Goal: Task Accomplishment & Management: Manage account settings

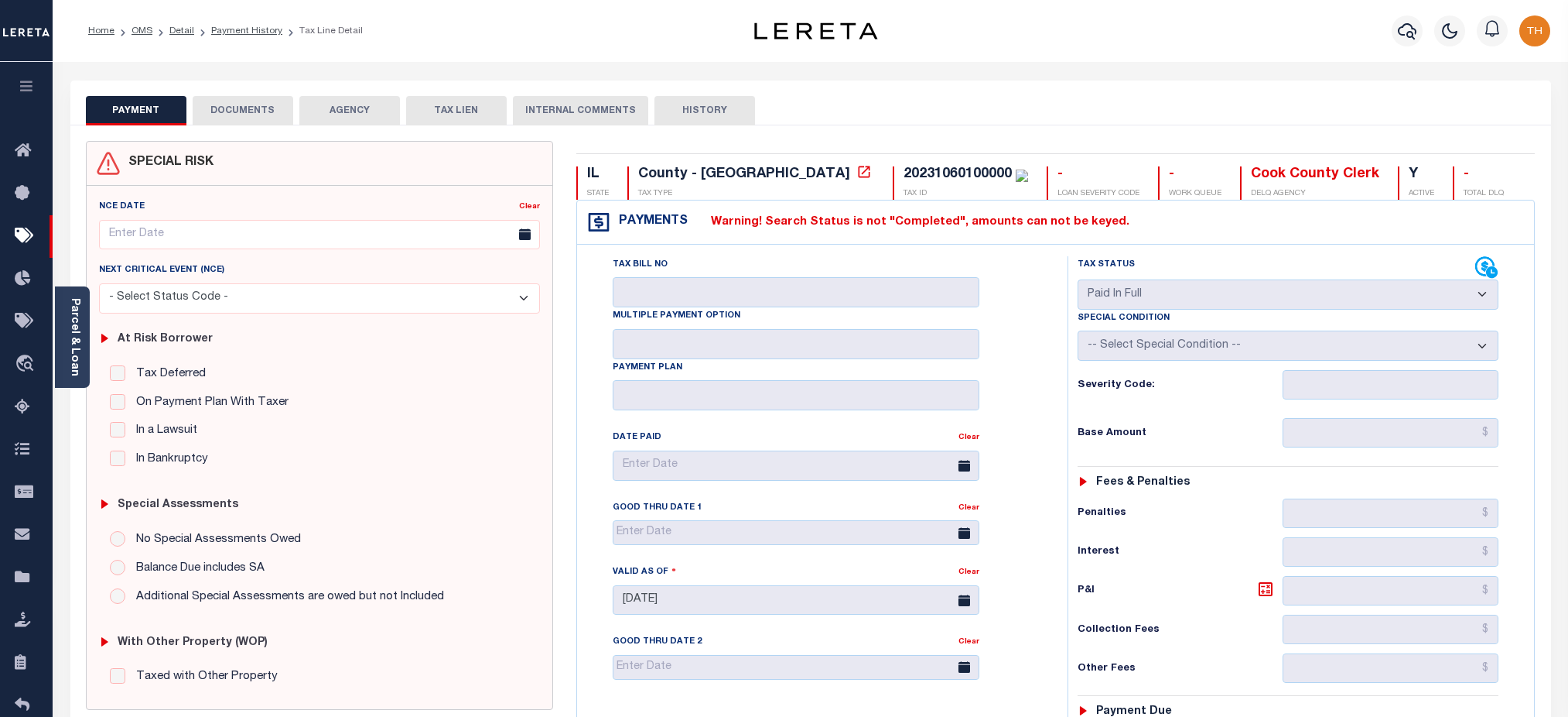
select select "PIF"
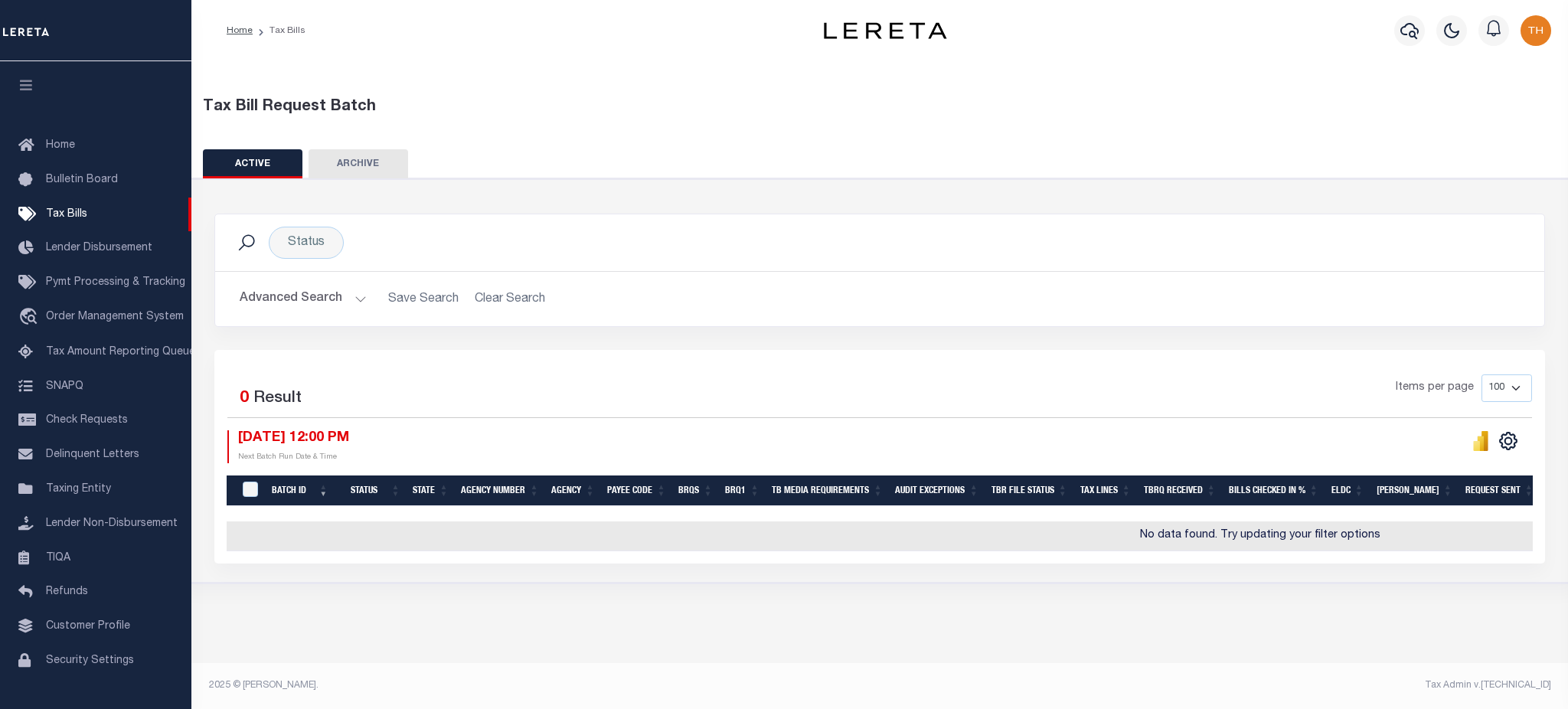
click at [299, 295] on button "Advanced Search" at bounding box center [303, 299] width 127 height 30
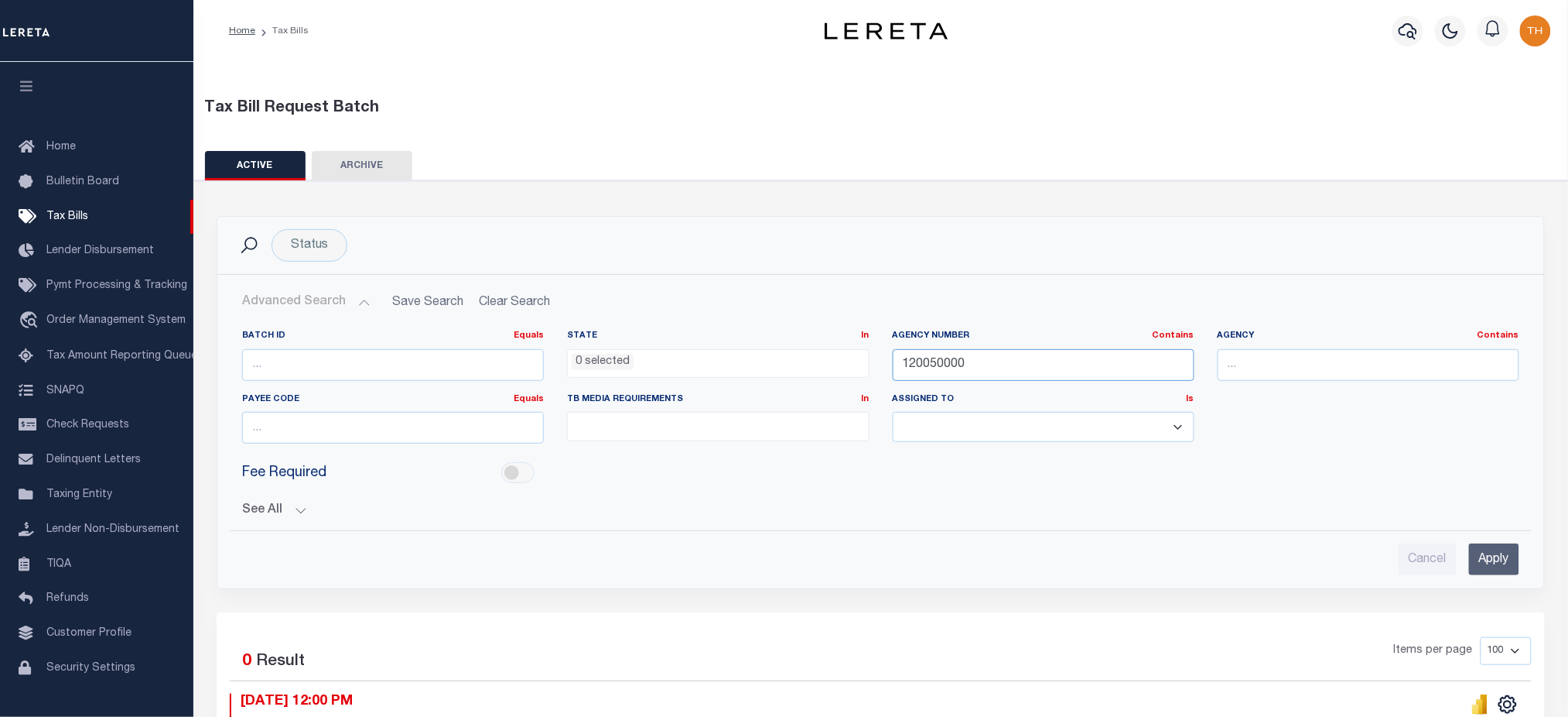
drag, startPoint x: 999, startPoint y: 359, endPoint x: 636, endPoint y: 354, distance: 363.0
click at [636, 354] on div "Batch ID Equals Equals Is Not Equal To Is Greater Than Is Less Than State In In…" at bounding box center [880, 392] width 1301 height 126
paste input "02007"
type input "020070000"
click at [1512, 558] on input "Apply" at bounding box center [1494, 559] width 51 height 31
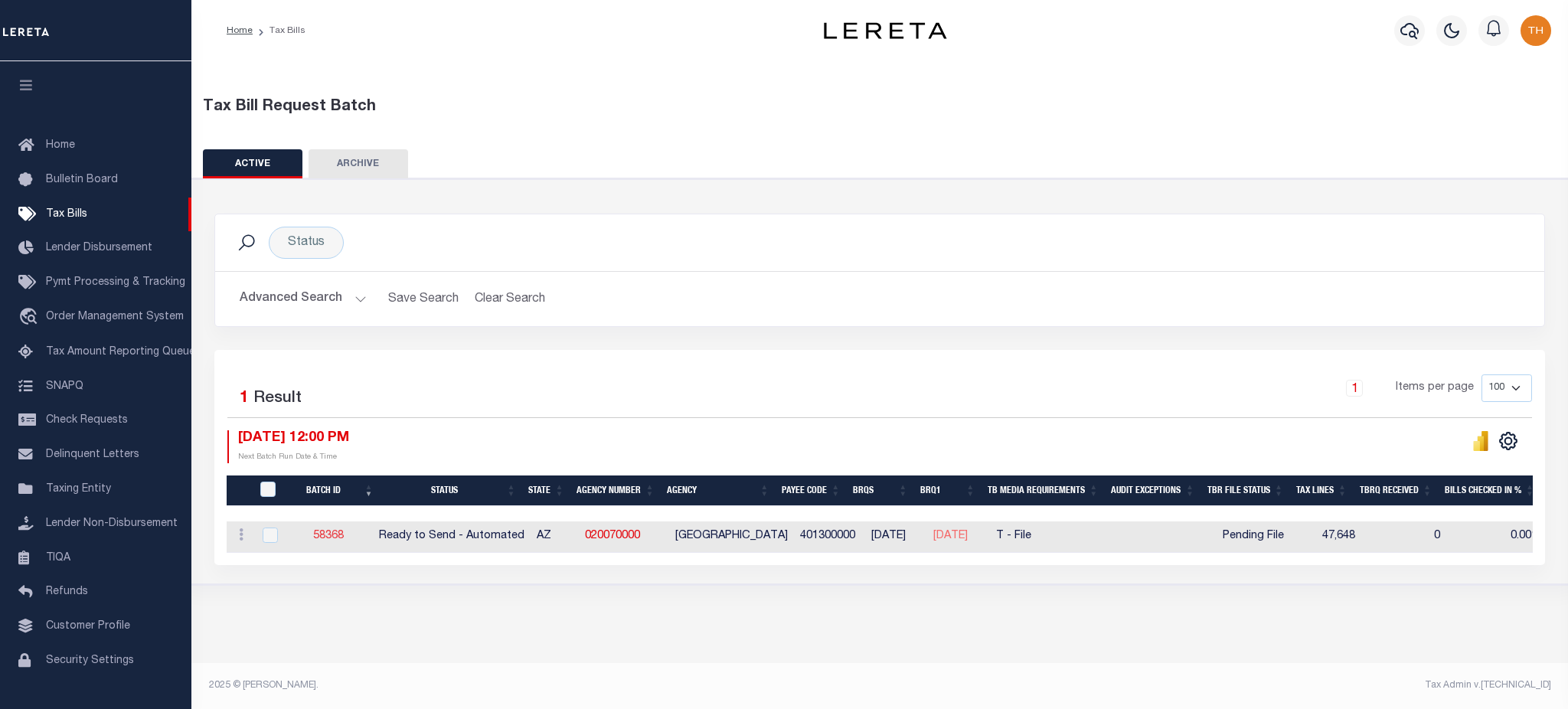
click at [324, 534] on link "58368" at bounding box center [328, 535] width 31 height 10
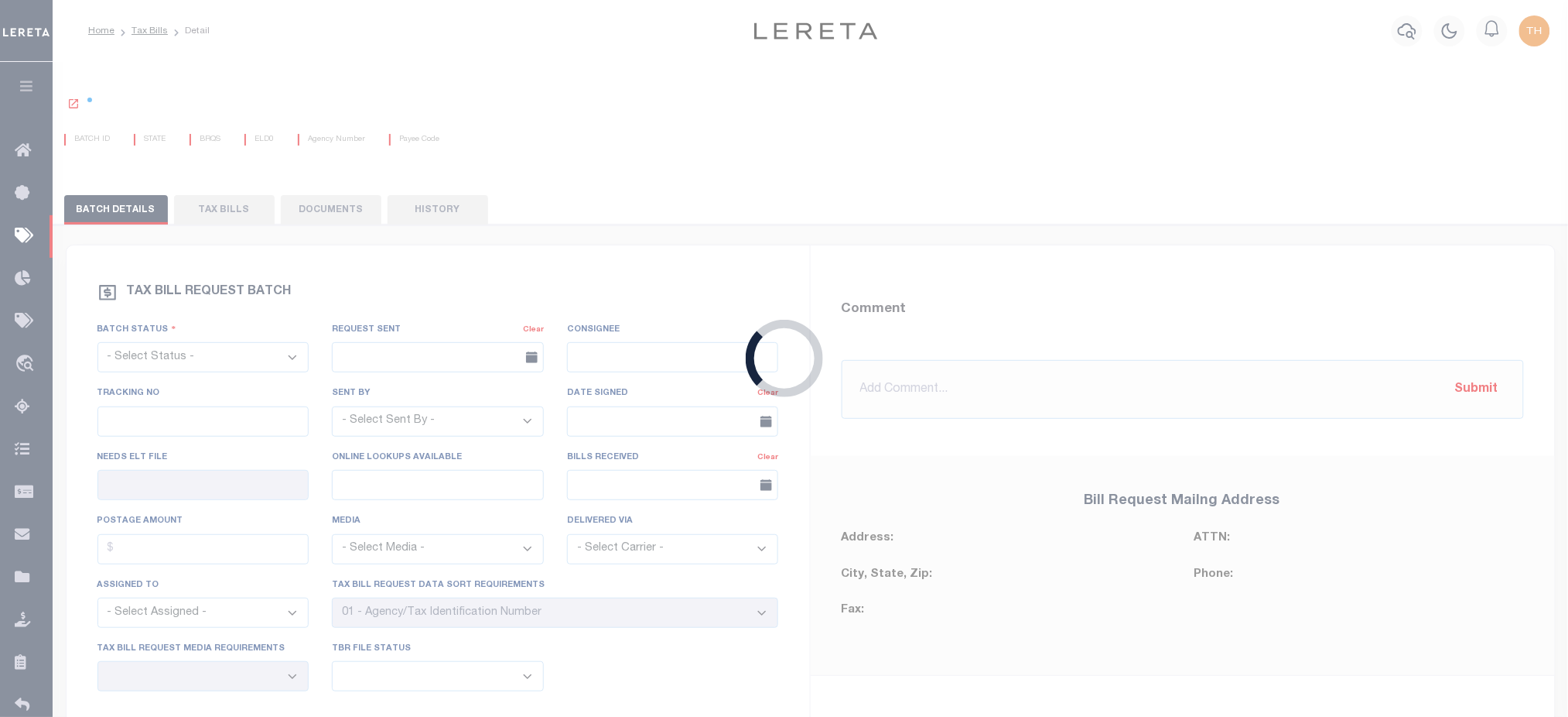
select select "RTA"
type input "No"
type input "Yes"
select select "28"
select select "22"
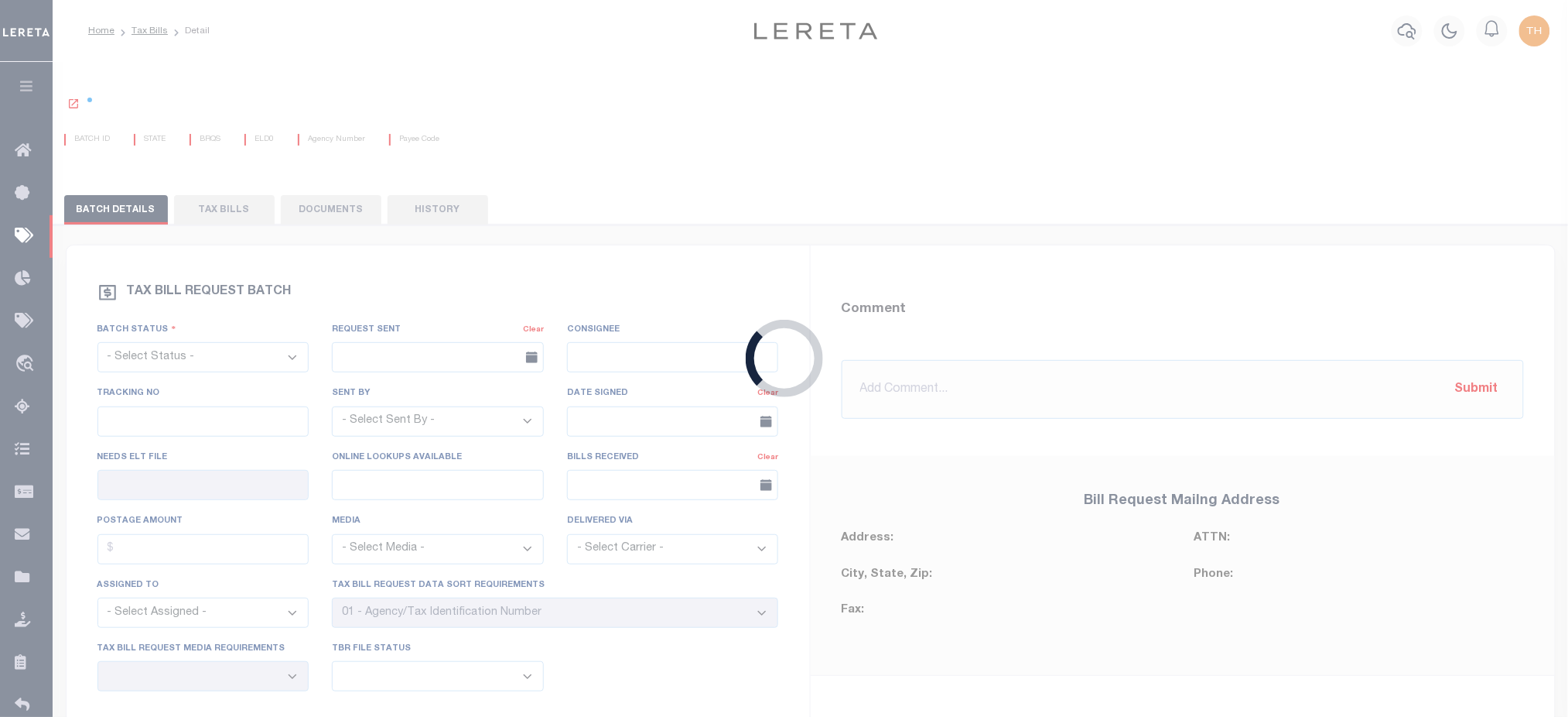
select select "1"
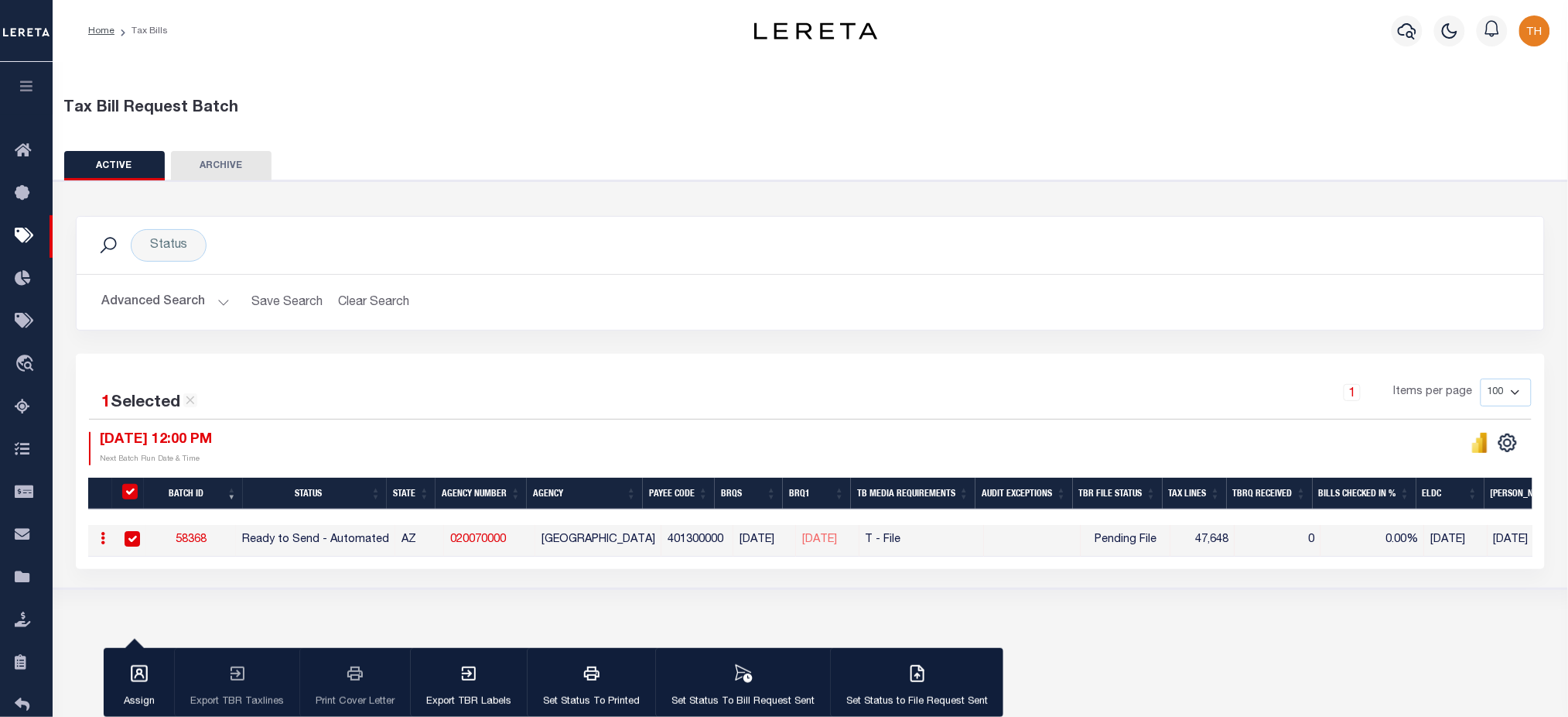
click at [478, 534] on link "020070000" at bounding box center [477, 539] width 55 height 10
checkbox input "false"
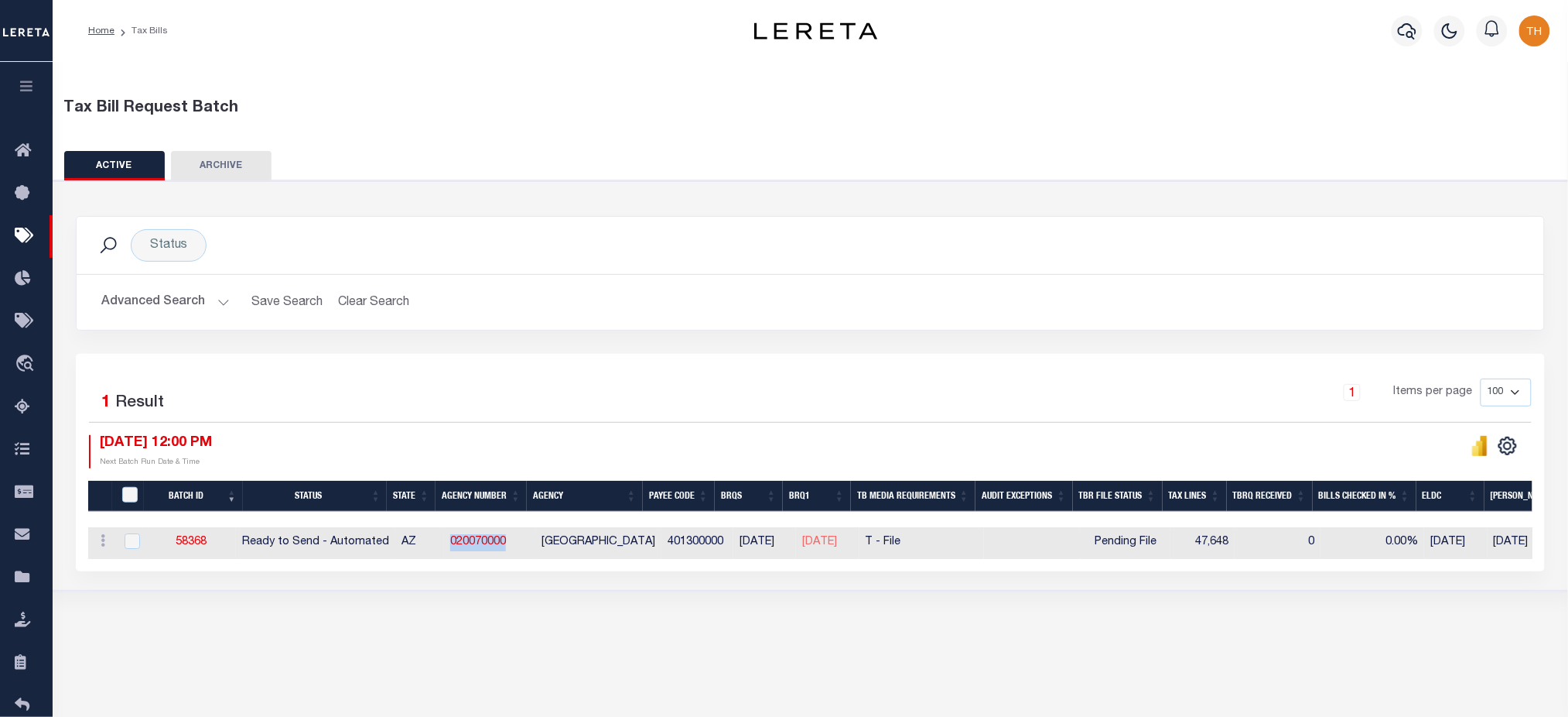
drag, startPoint x: 526, startPoint y: 532, endPoint x: 435, endPoint y: 551, distance: 93.0
click at [435, 551] on tr "ACTIONS Delete 58368 Ready to Send - Automated AZ 020070000 MARICOPA COUNTY 401…" at bounding box center [1259, 543] width 2341 height 31
copy tr "020070000"
click at [1480, 452] on icon "" at bounding box center [1480, 448] width 7 height 14
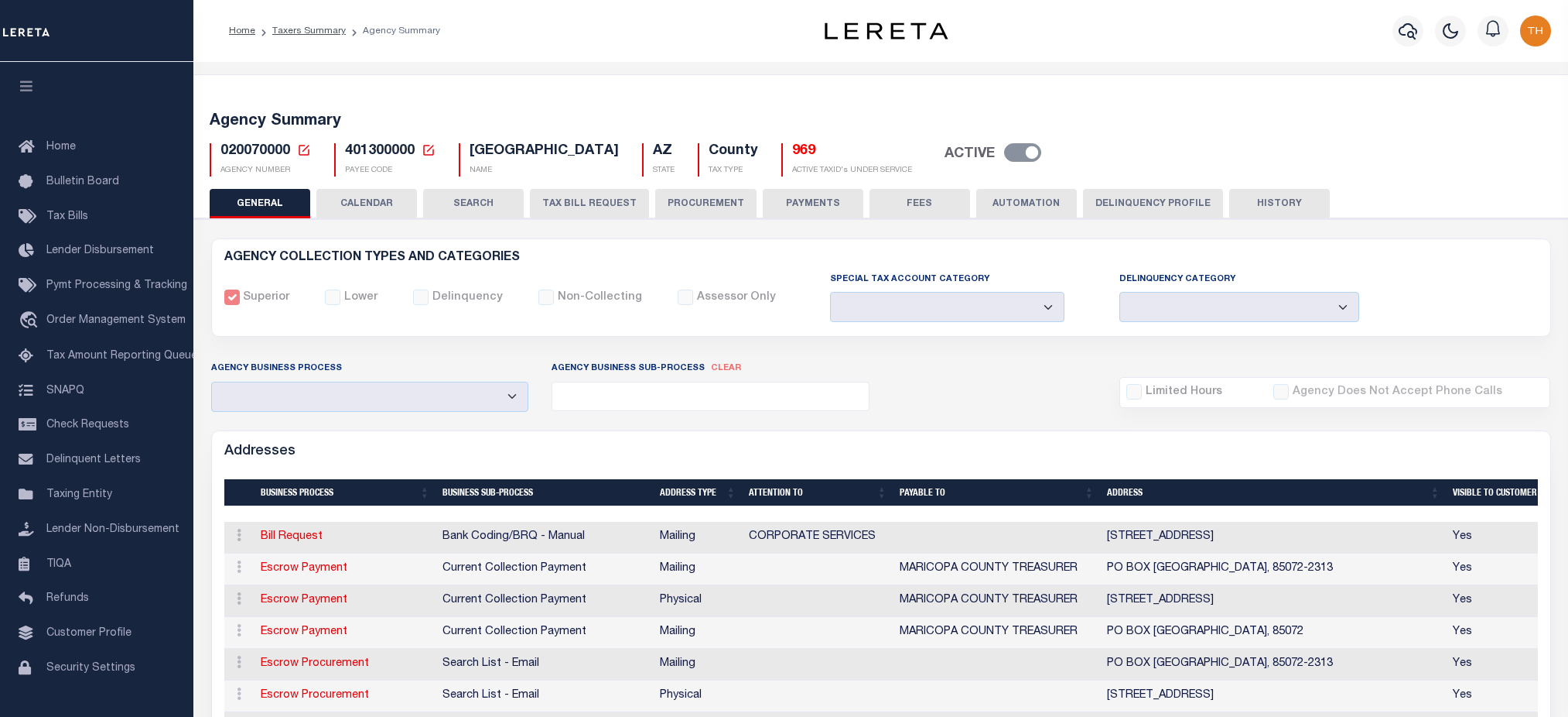
click at [378, 203] on button "CALENDAR" at bounding box center [366, 203] width 100 height 30
checkbox input "false"
type input "1"
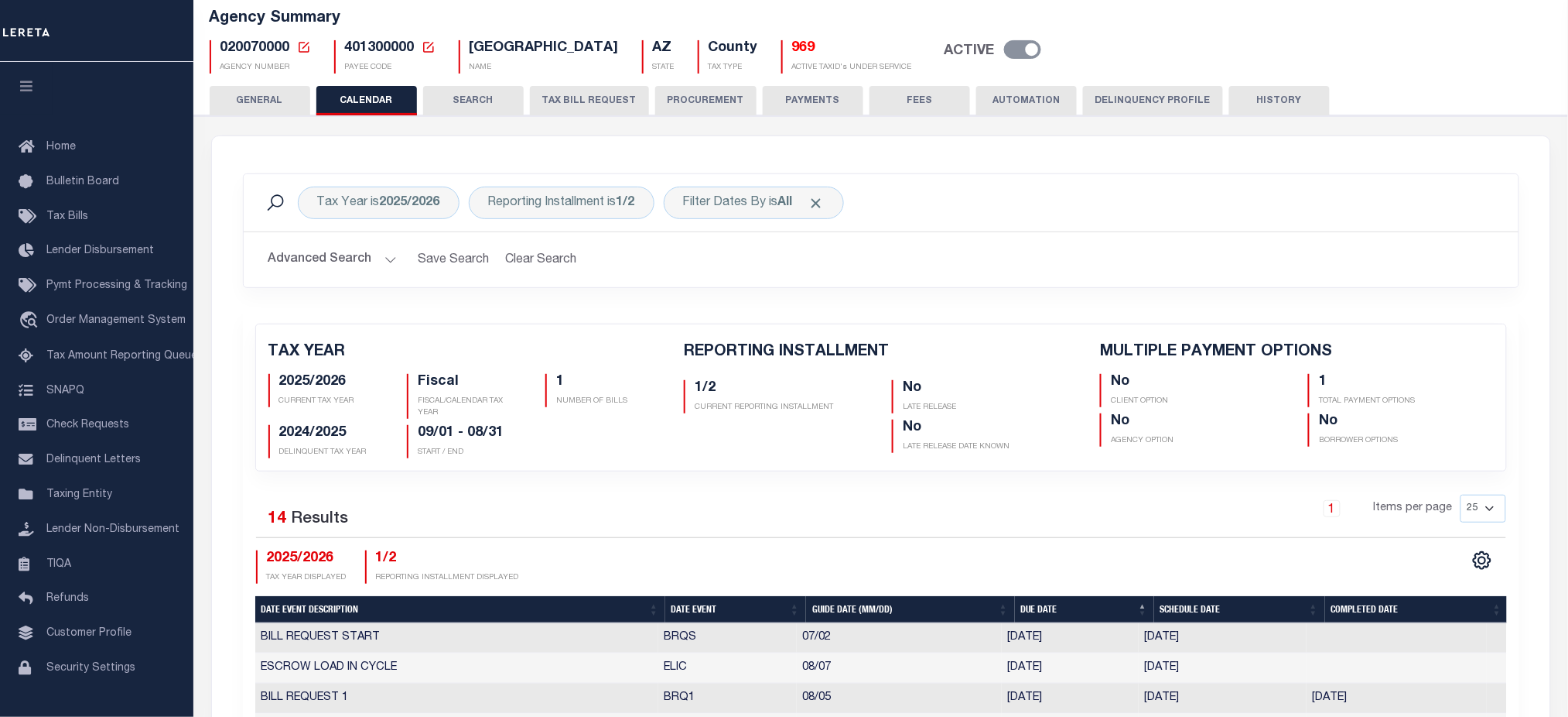
scroll to position [515, 0]
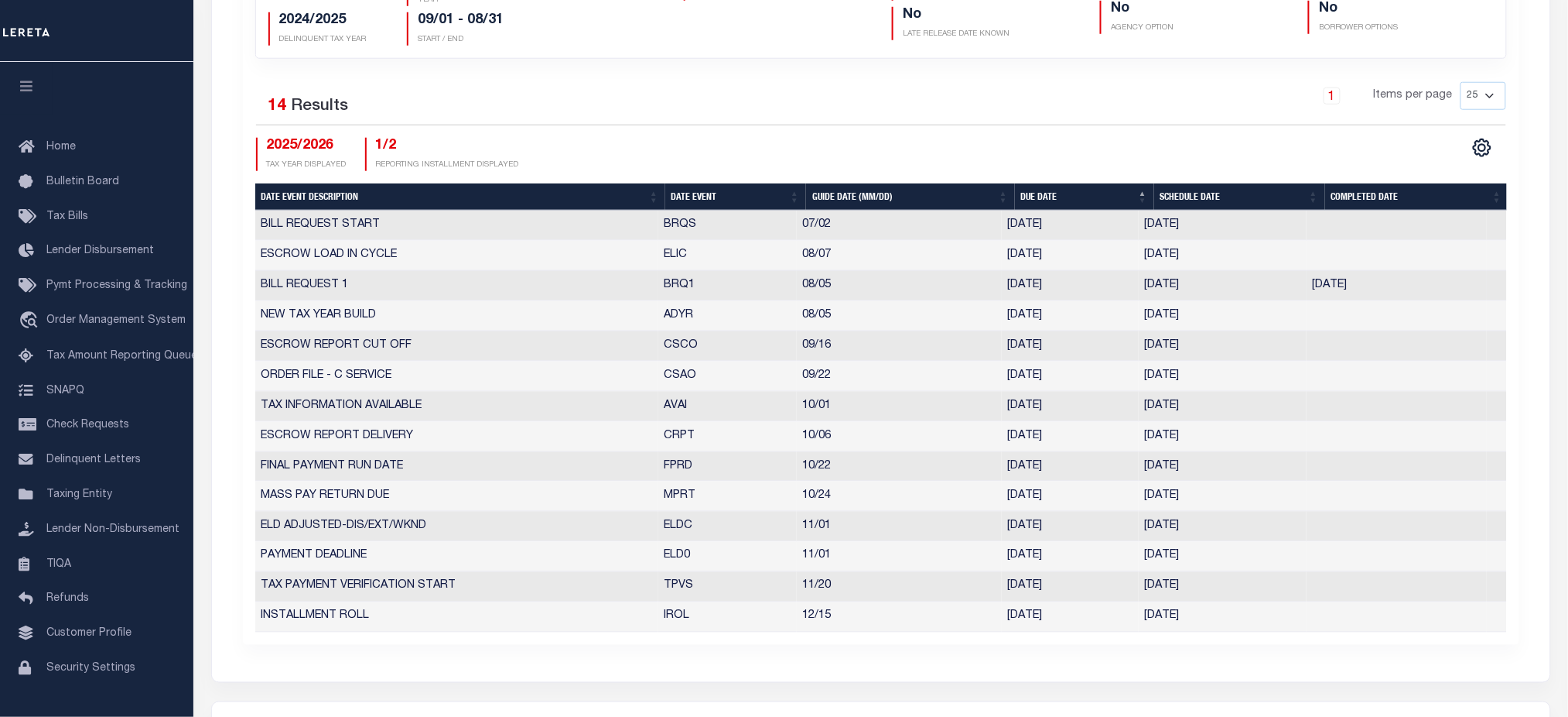
drag, startPoint x: 653, startPoint y: 293, endPoint x: 1407, endPoint y: 282, distance: 754.1
click at [1407, 282] on tr "BILL REQUEST 1 BRQ1 08/05 08/14/2025 08/07/2025 08/07/2025 3437541" at bounding box center [881, 286] width 1252 height 31
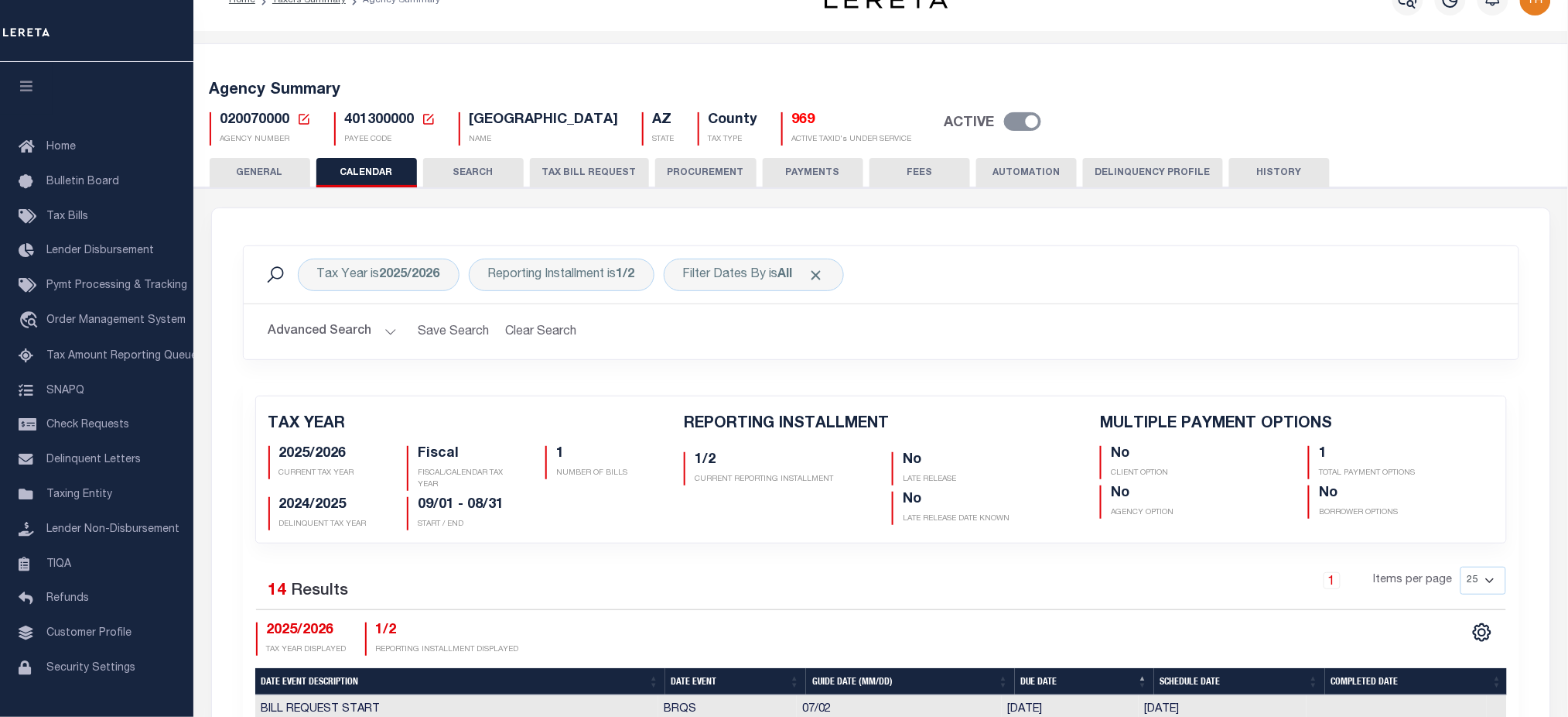
scroll to position [0, 0]
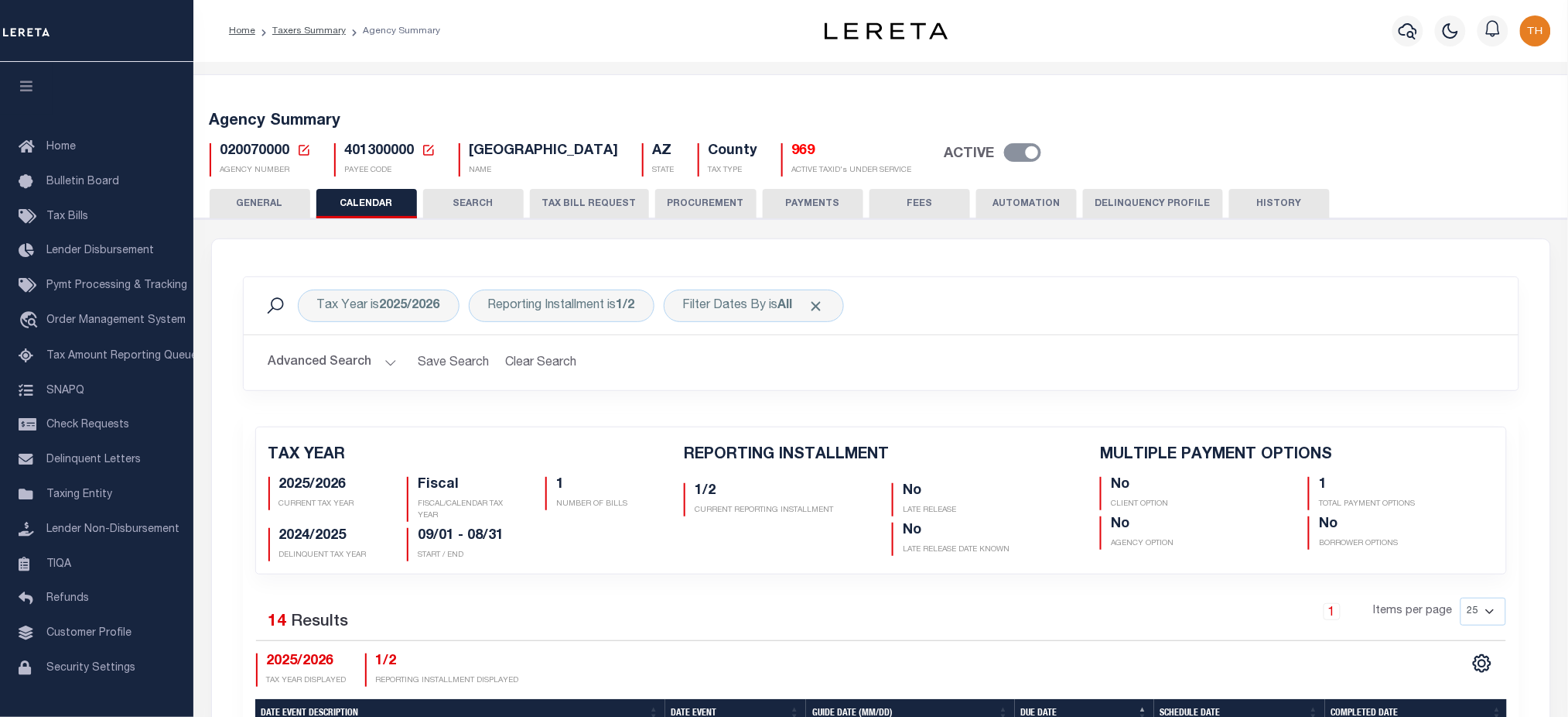
click at [1272, 208] on button "HISTORY" at bounding box center [1279, 203] width 100 height 30
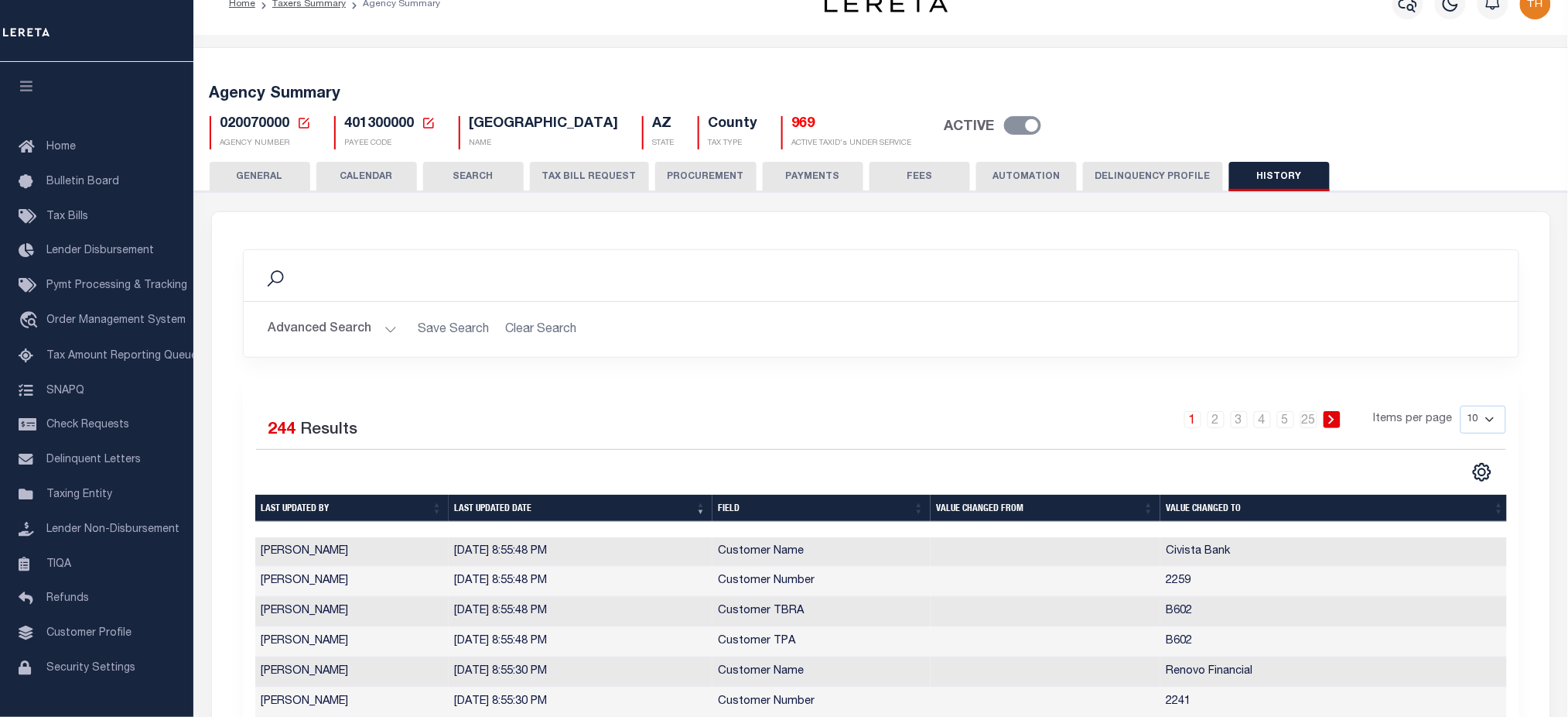
scroll to position [206, 0]
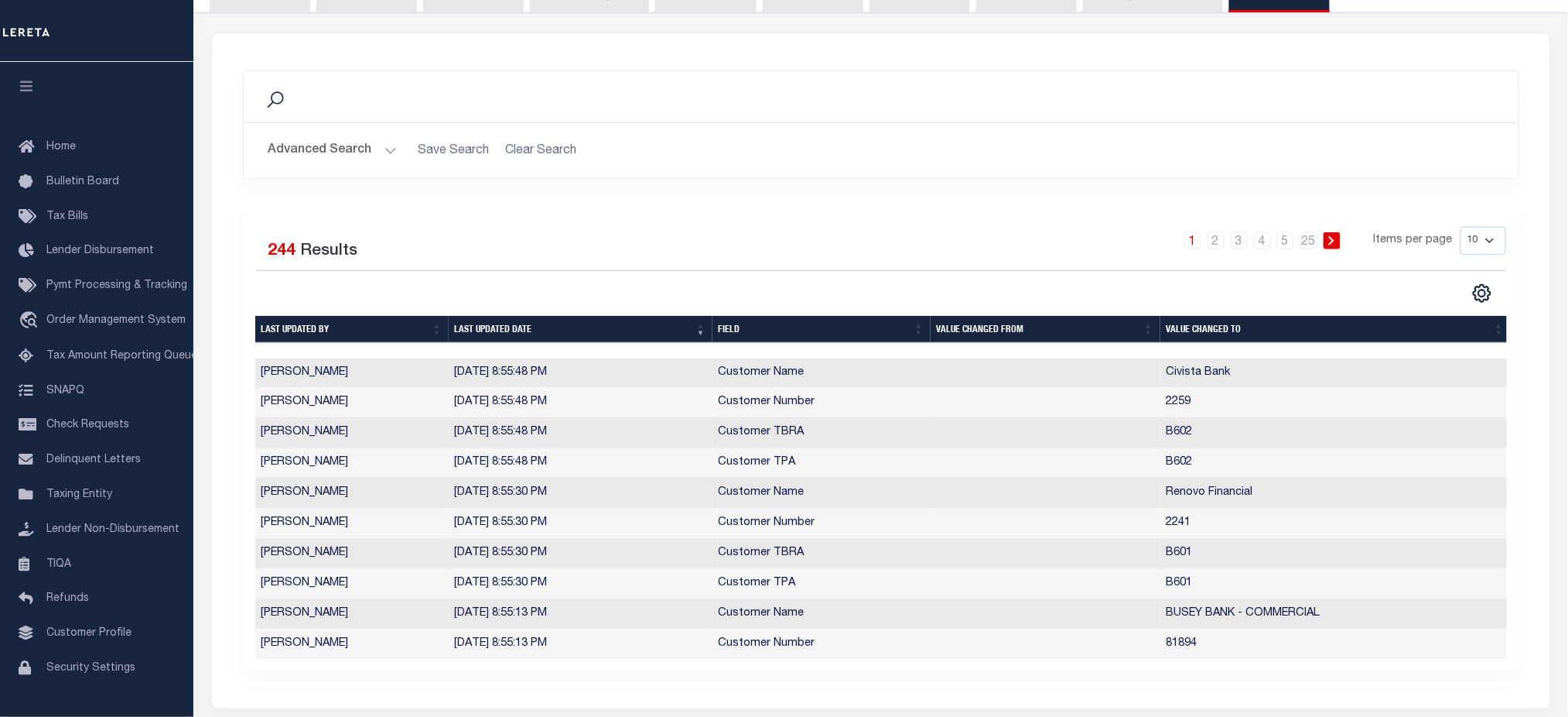
click at [1482, 245] on select "10 25 50 100" at bounding box center [1483, 240] width 46 height 28
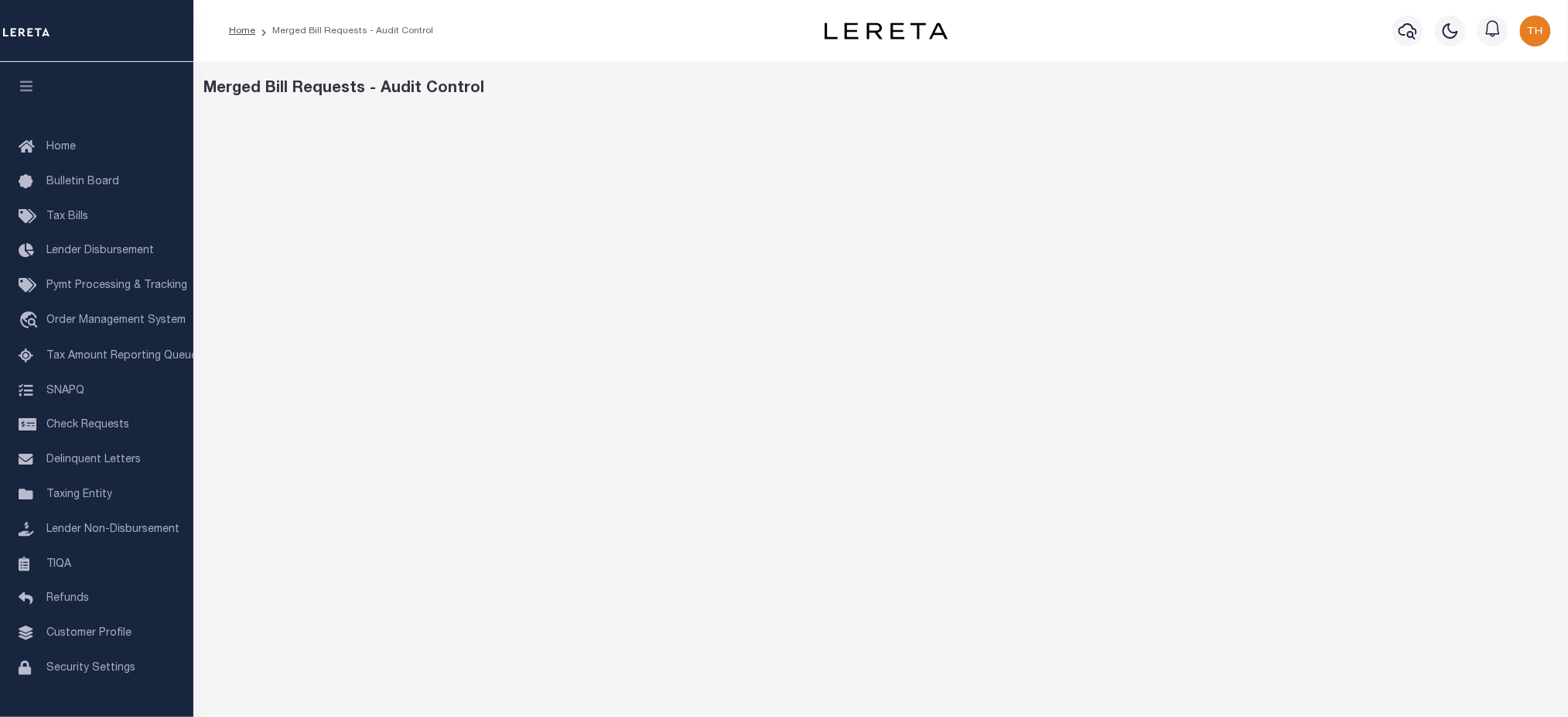
scroll to position [92, 0]
